Goal: Information Seeking & Learning: Learn about a topic

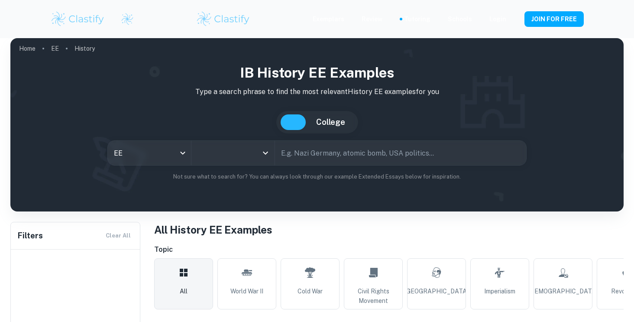
type input "History"
type input "World War II"
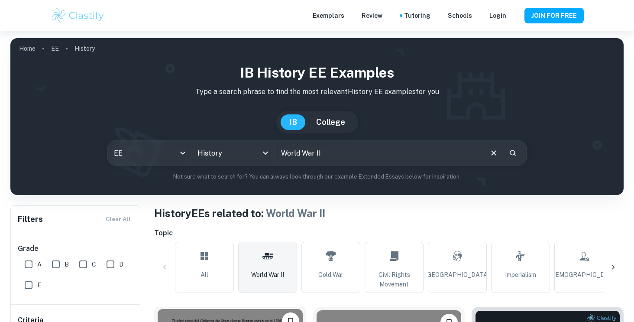
scroll to position [204, 0]
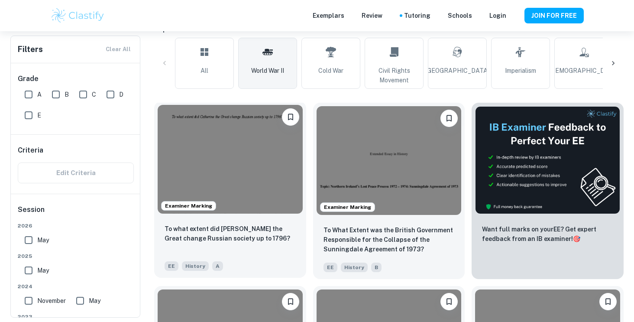
click at [244, 175] on img at bounding box center [230, 159] width 145 height 109
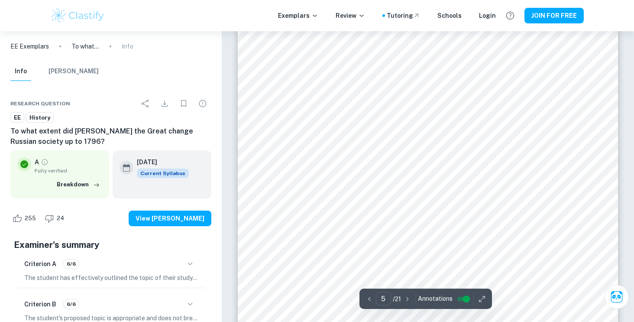
scroll to position [2322, 0]
type input "6"
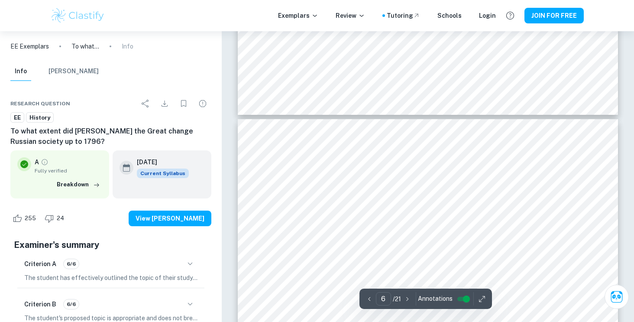
scroll to position [2838, 0]
